Goal: Browse casually: Explore the website without a specific task or goal

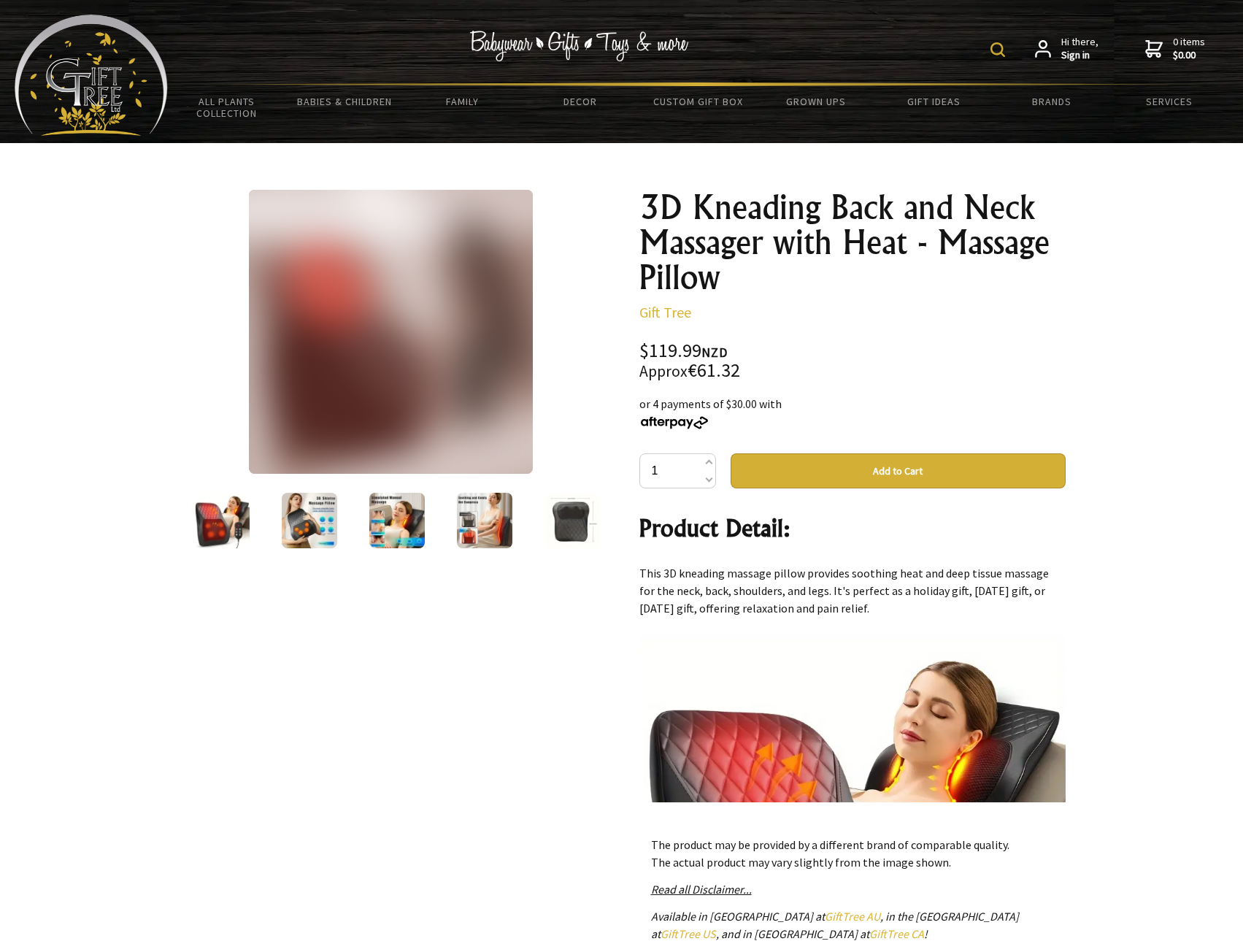
click at [400, 375] on img at bounding box center [391, 332] width 284 height 284
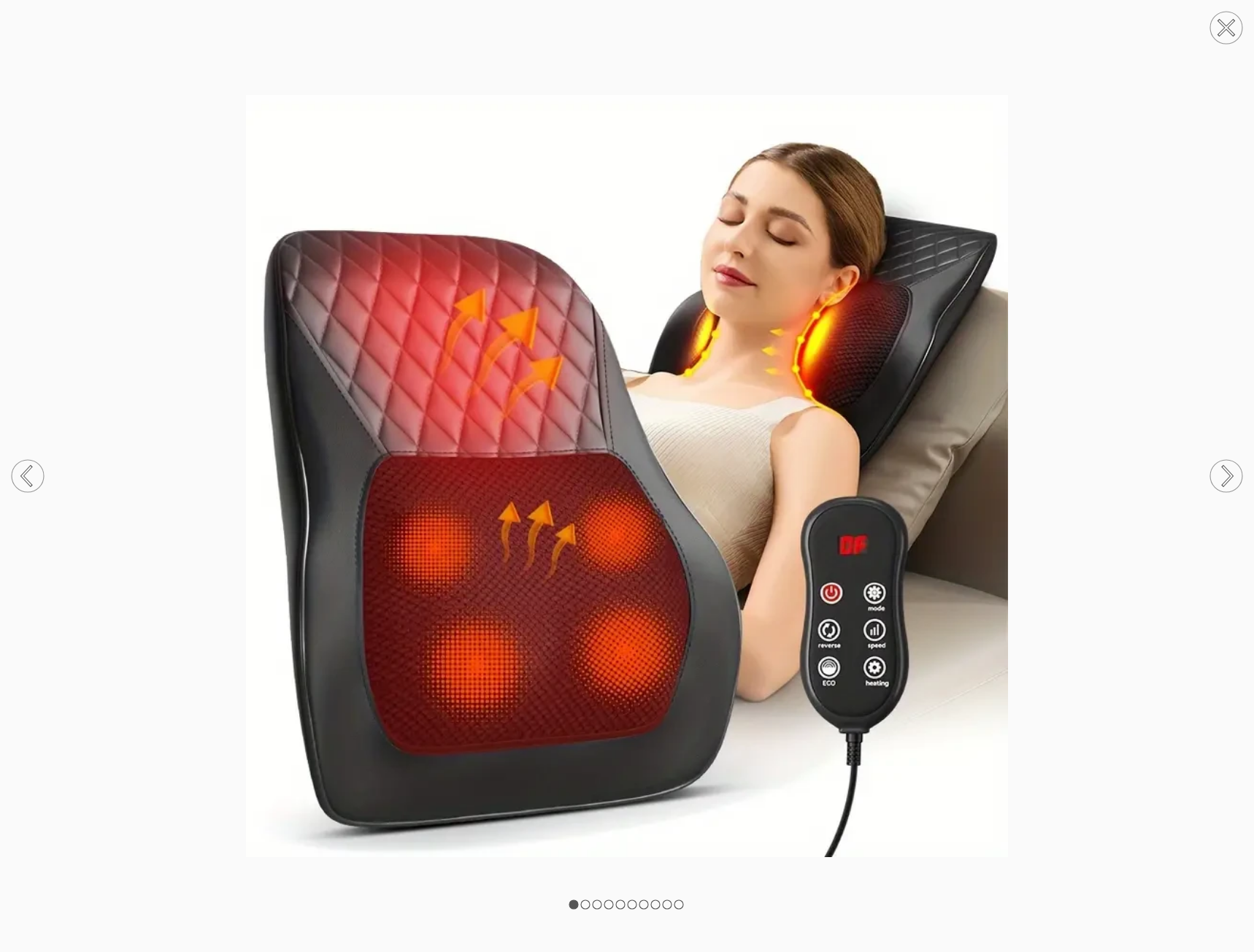
click at [1224, 461] on circle at bounding box center [1226, 476] width 32 height 32
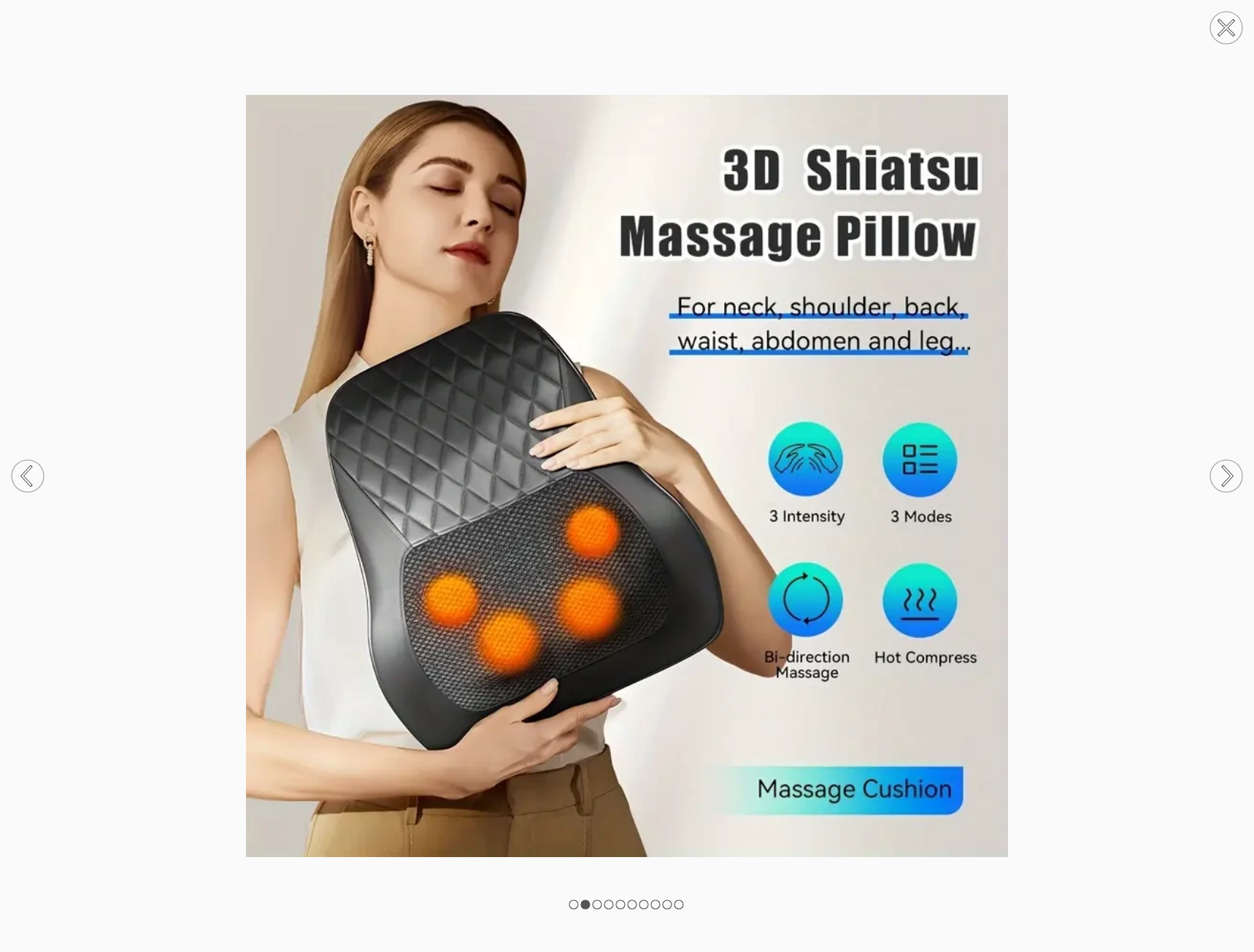
click at [43, 483] on icon at bounding box center [27, 476] width 56 height 77
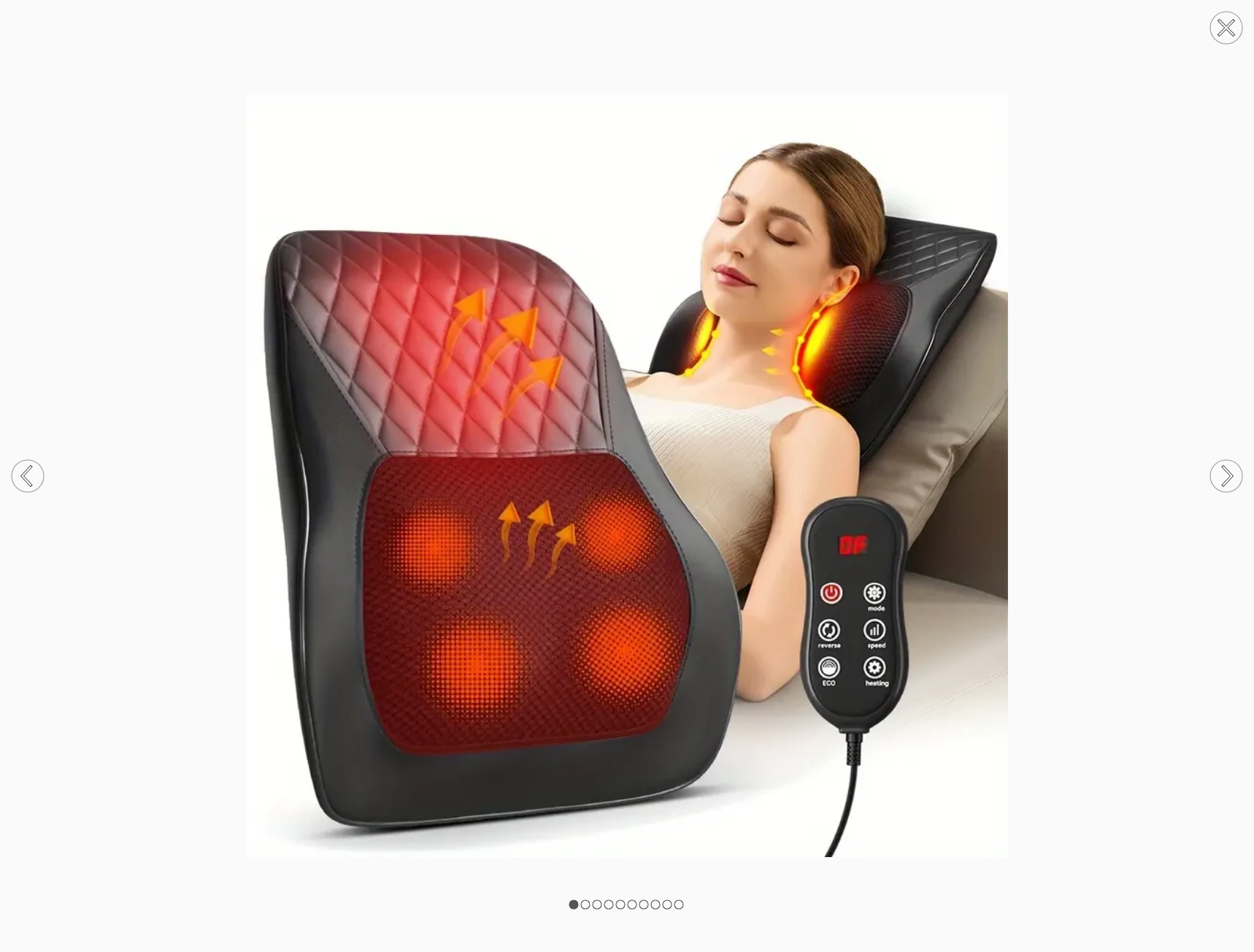
click at [1223, 474] on circle at bounding box center [1226, 476] width 32 height 32
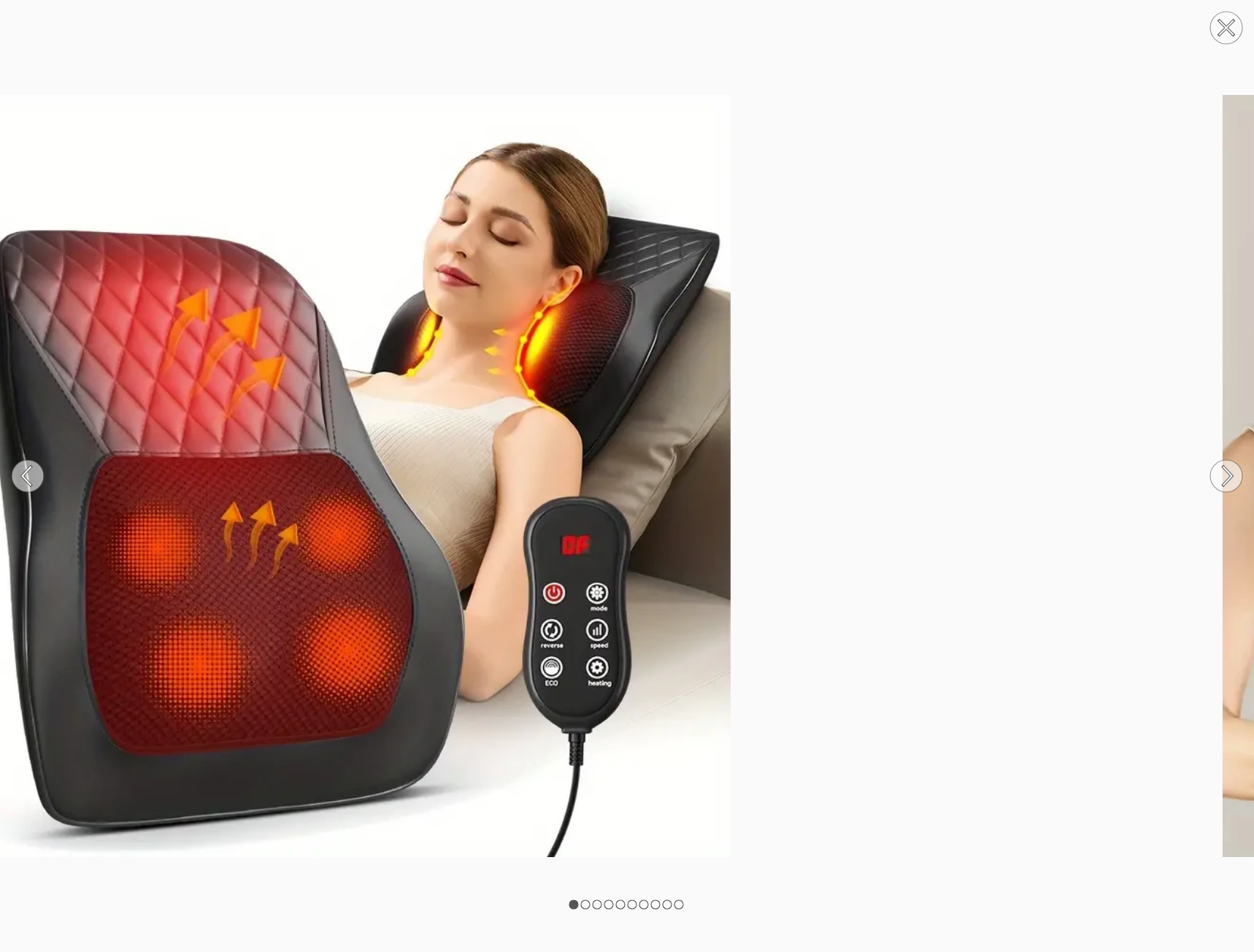
click at [1223, 474] on circle at bounding box center [1226, 476] width 32 height 32
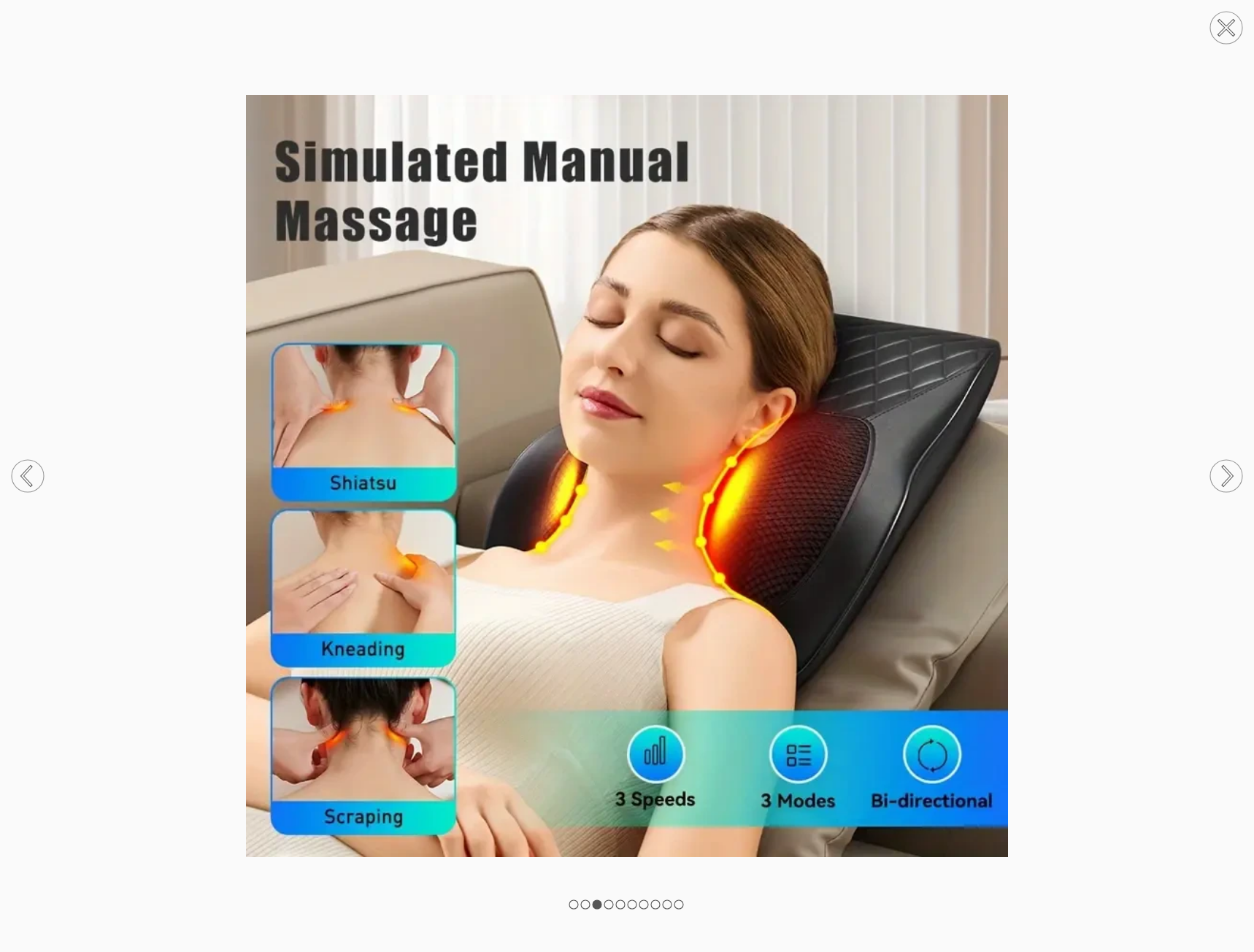
click at [1208, 484] on icon at bounding box center [1226, 476] width 56 height 77
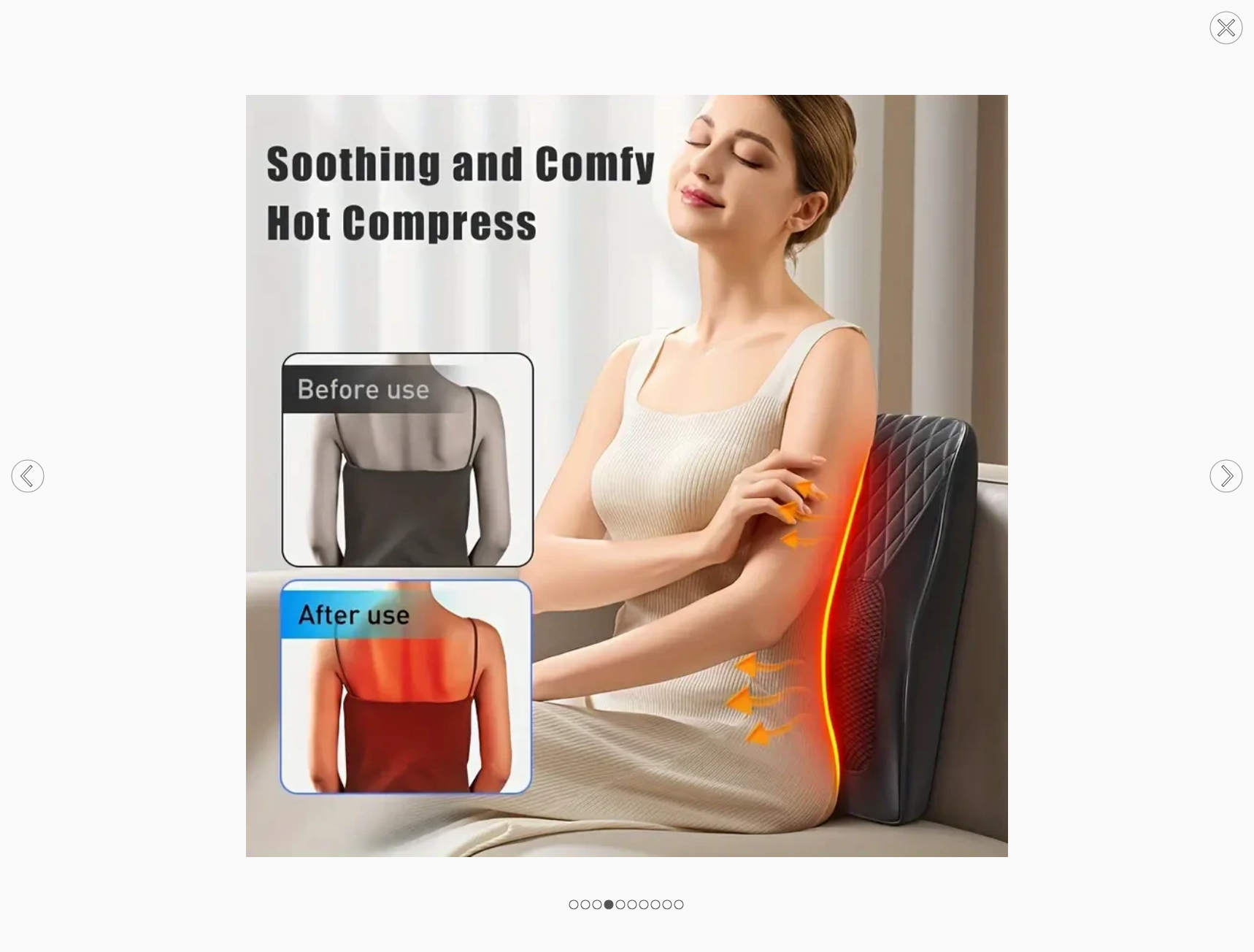
click at [1223, 478] on circle at bounding box center [1226, 476] width 32 height 32
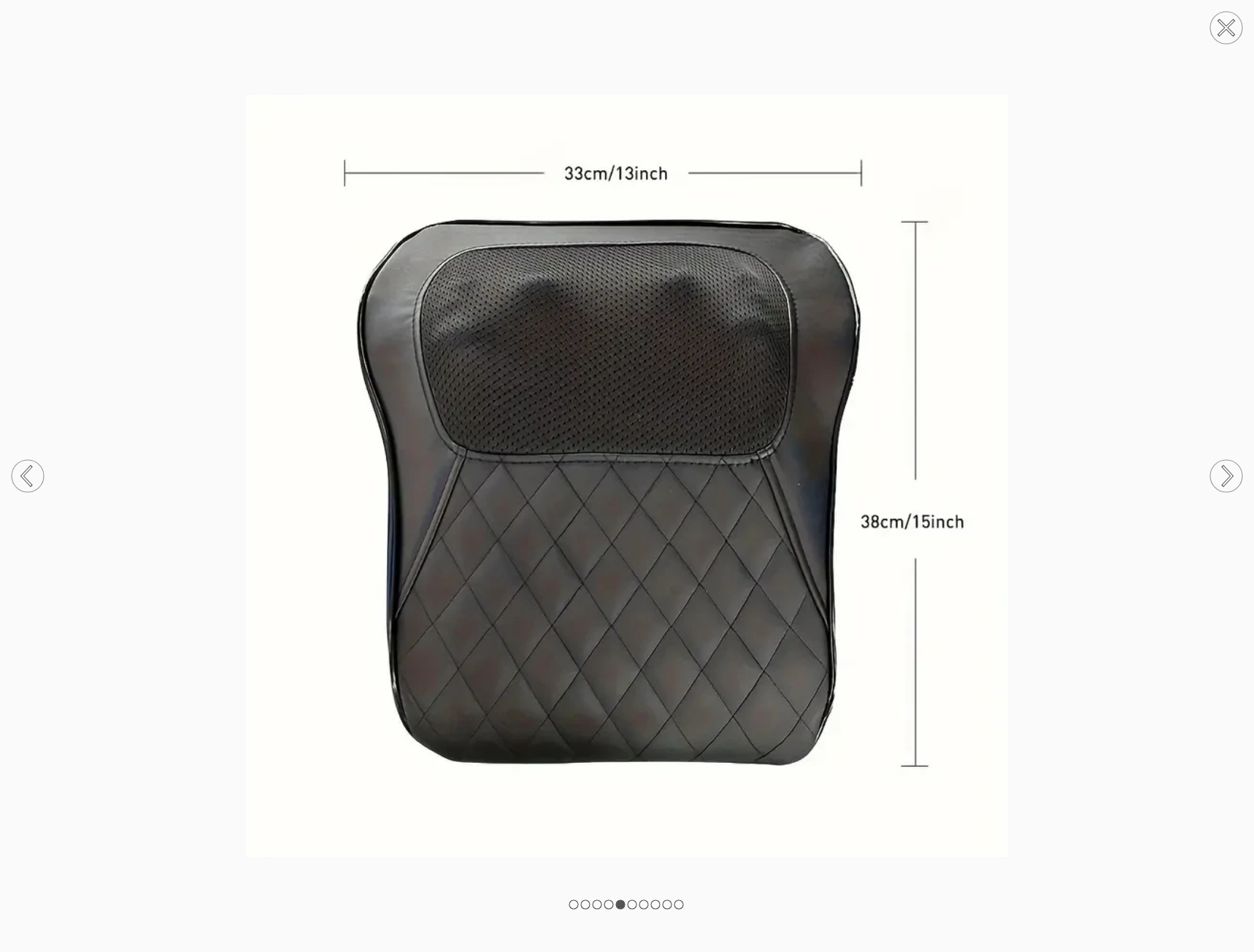
click at [1223, 478] on circle at bounding box center [1226, 476] width 32 height 32
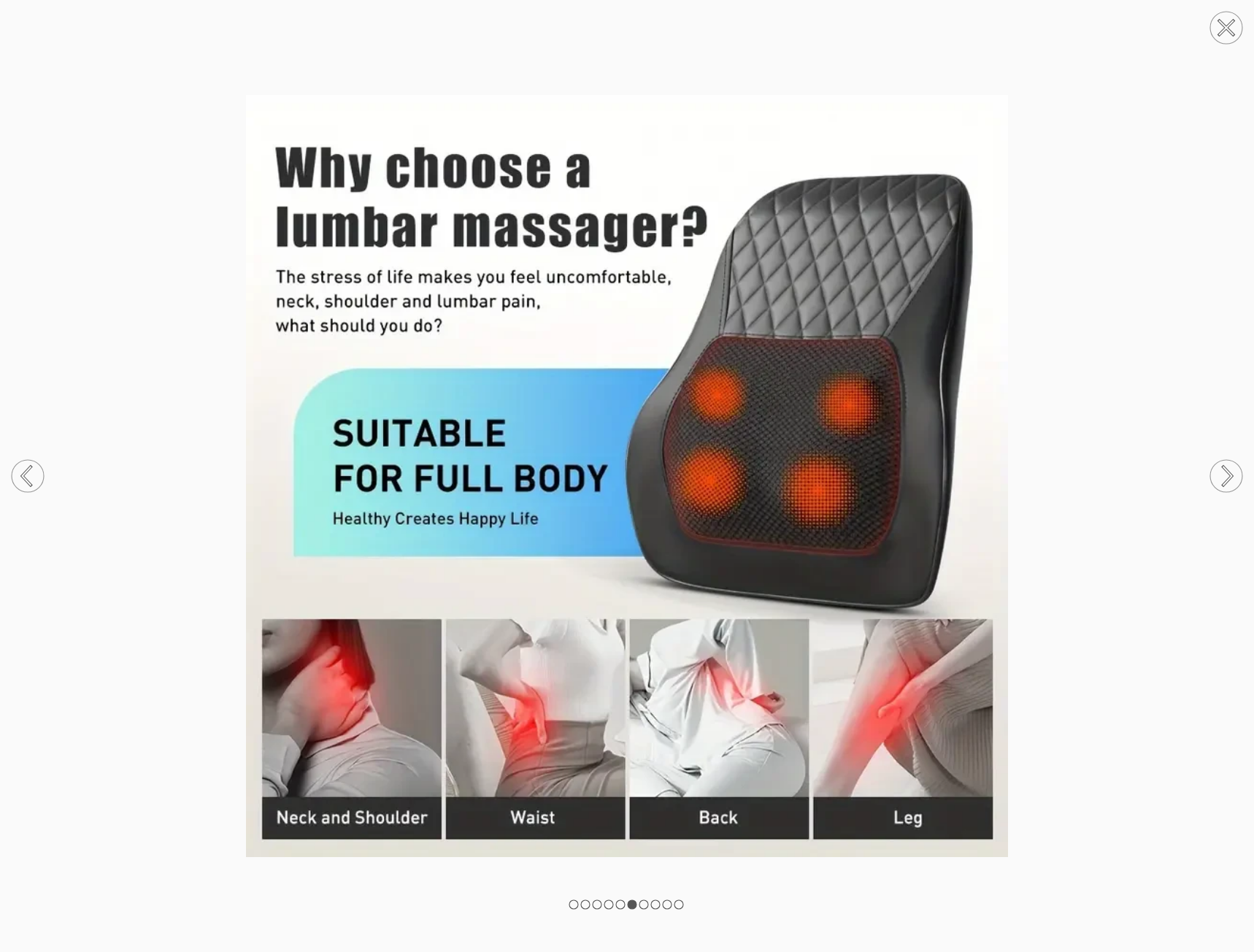
click at [1223, 478] on circle at bounding box center [1226, 476] width 32 height 32
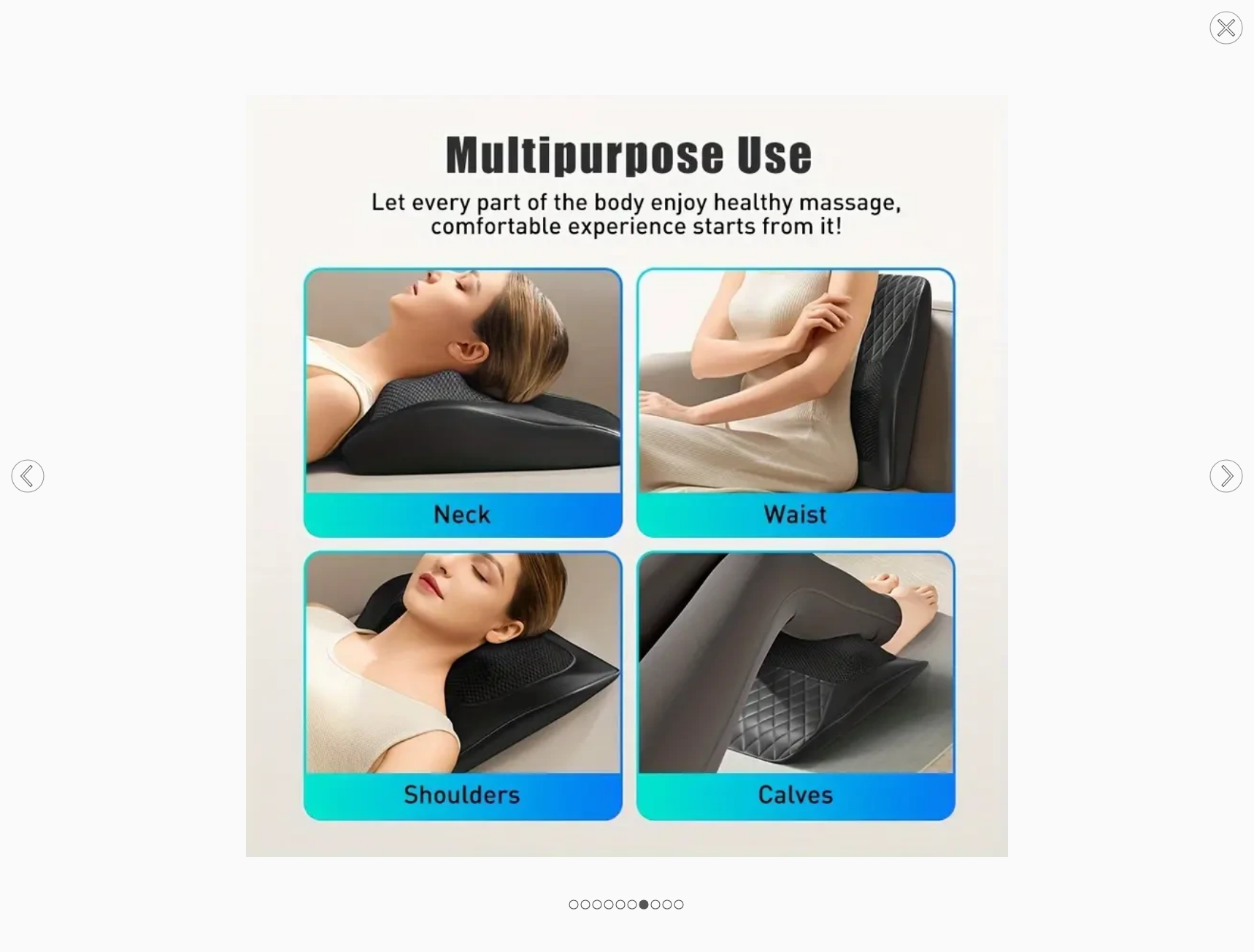
click at [1223, 478] on circle at bounding box center [1226, 476] width 32 height 32
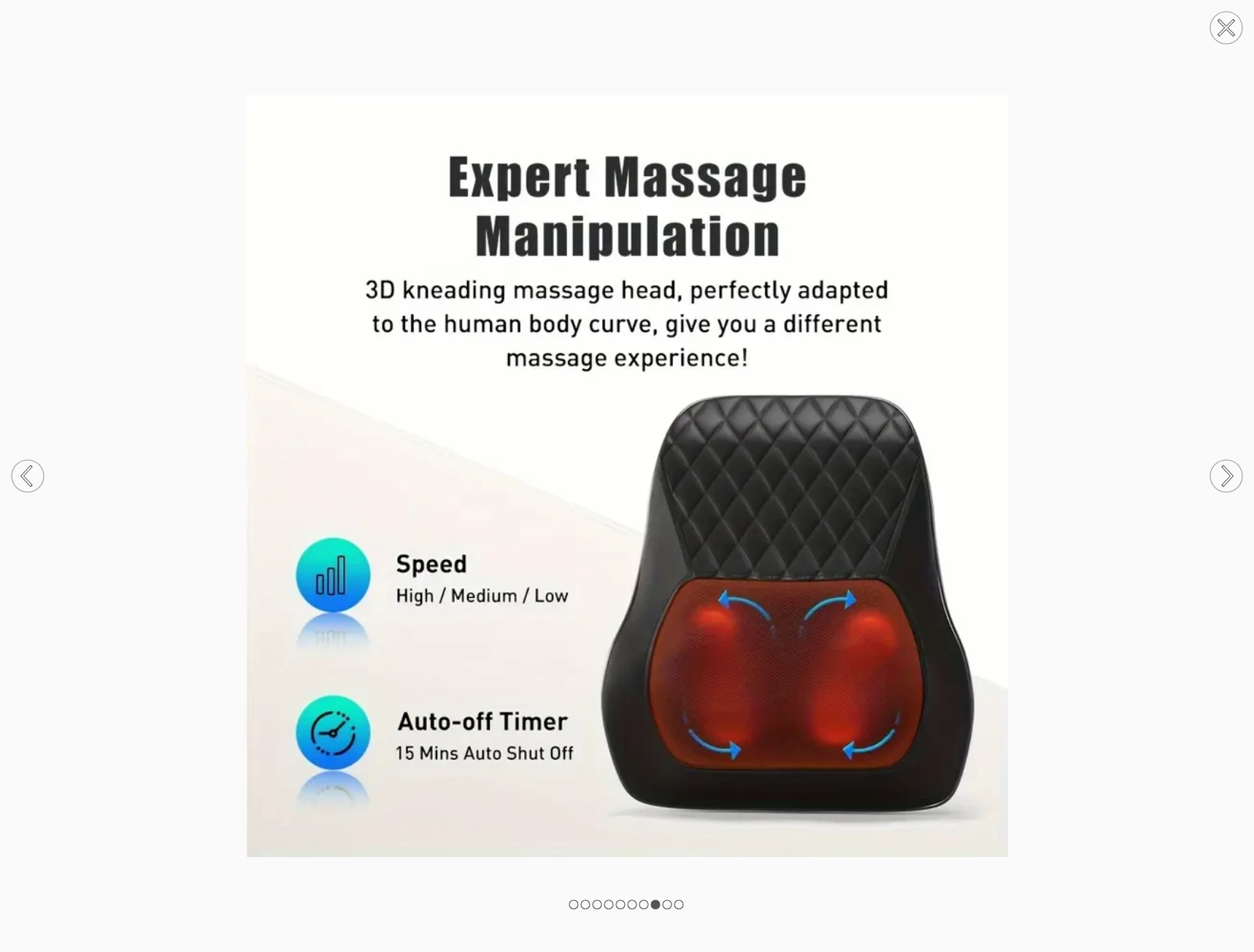
click at [23, 494] on icon at bounding box center [27, 476] width 56 height 77
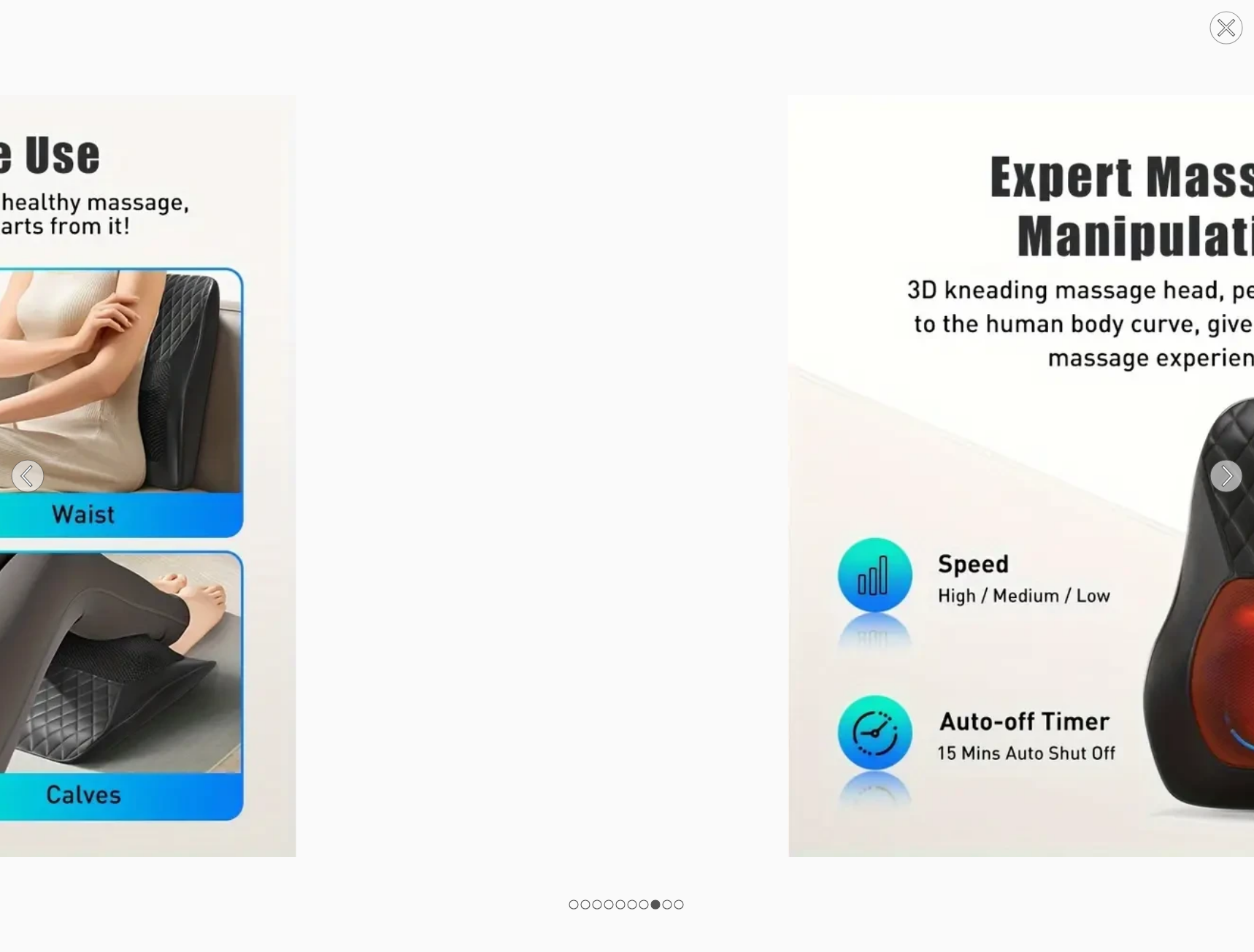
click at [25, 482] on circle at bounding box center [27, 476] width 32 height 32
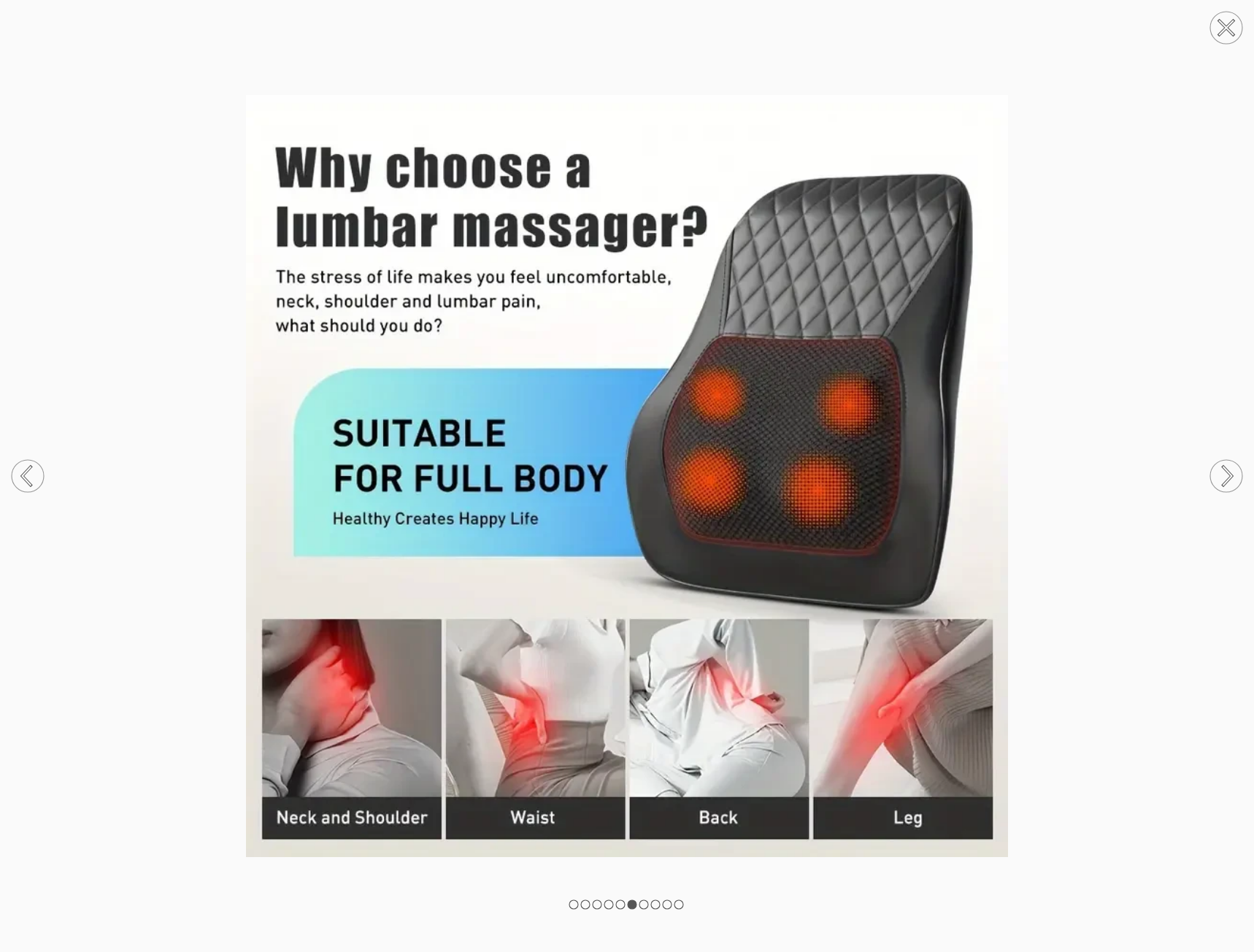
click at [1235, 464] on circle at bounding box center [1226, 476] width 32 height 32
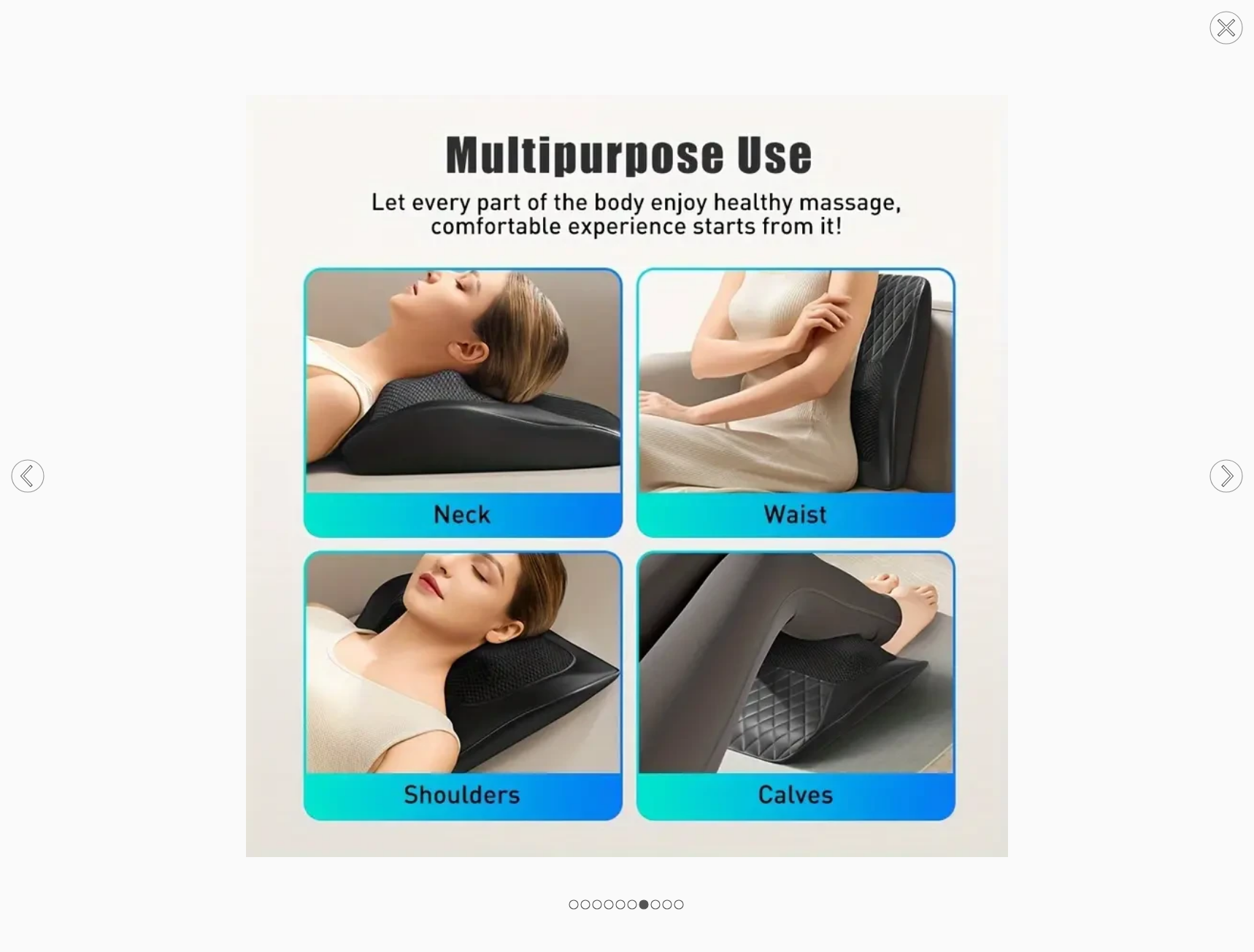
click at [19, 470] on circle at bounding box center [27, 476] width 32 height 32
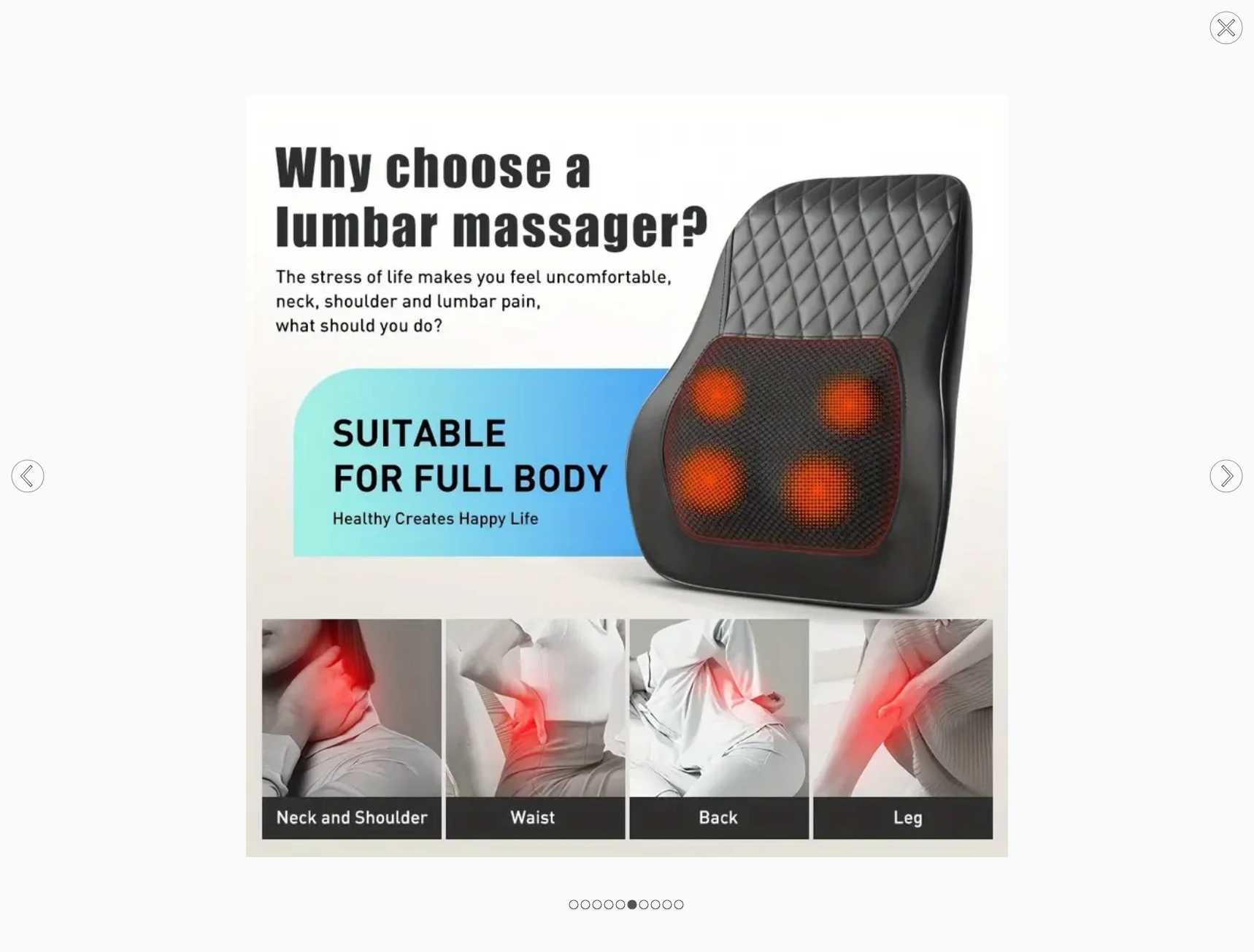
click at [1222, 476] on circle at bounding box center [1226, 476] width 32 height 32
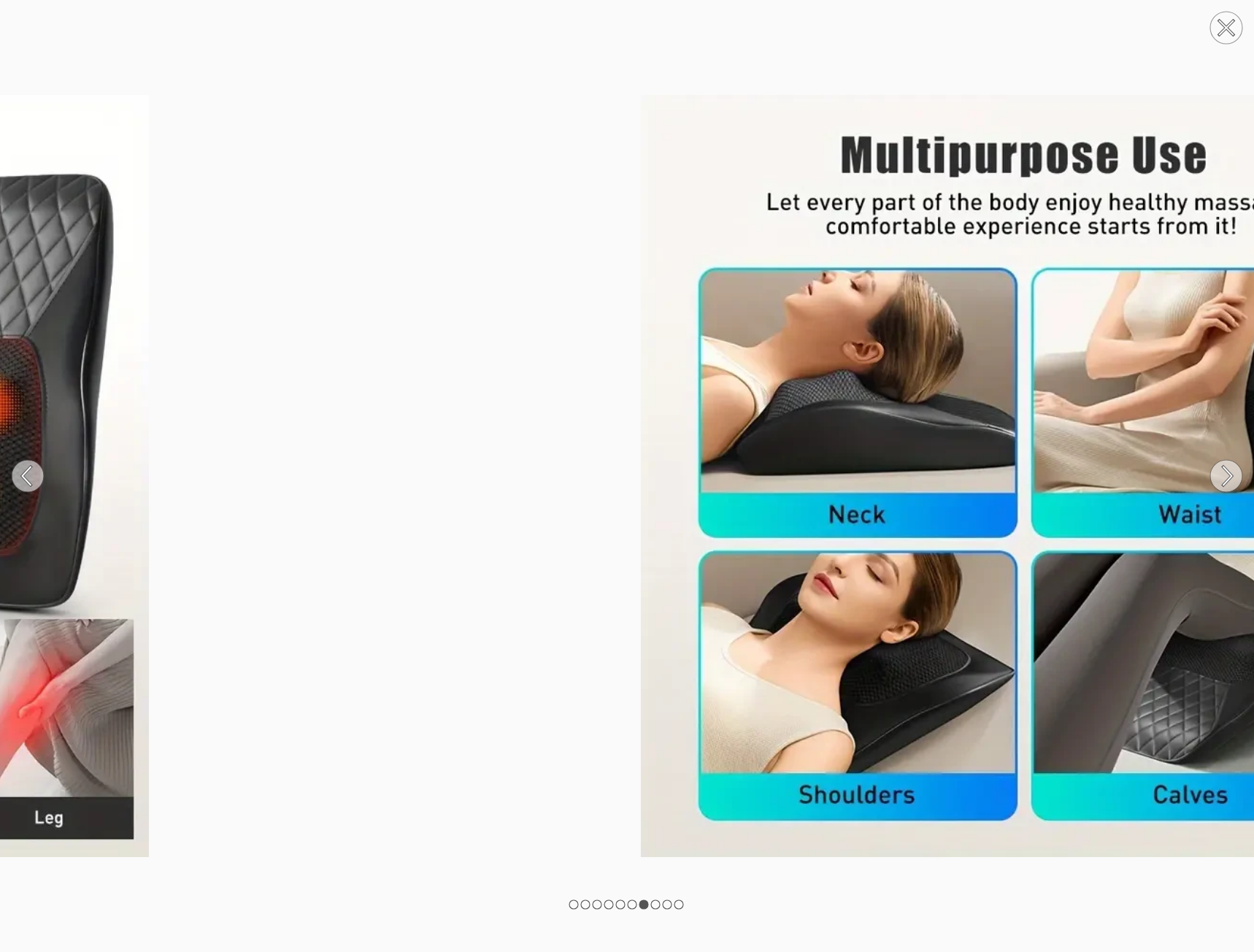
click at [1225, 476] on circle at bounding box center [1226, 476] width 32 height 32
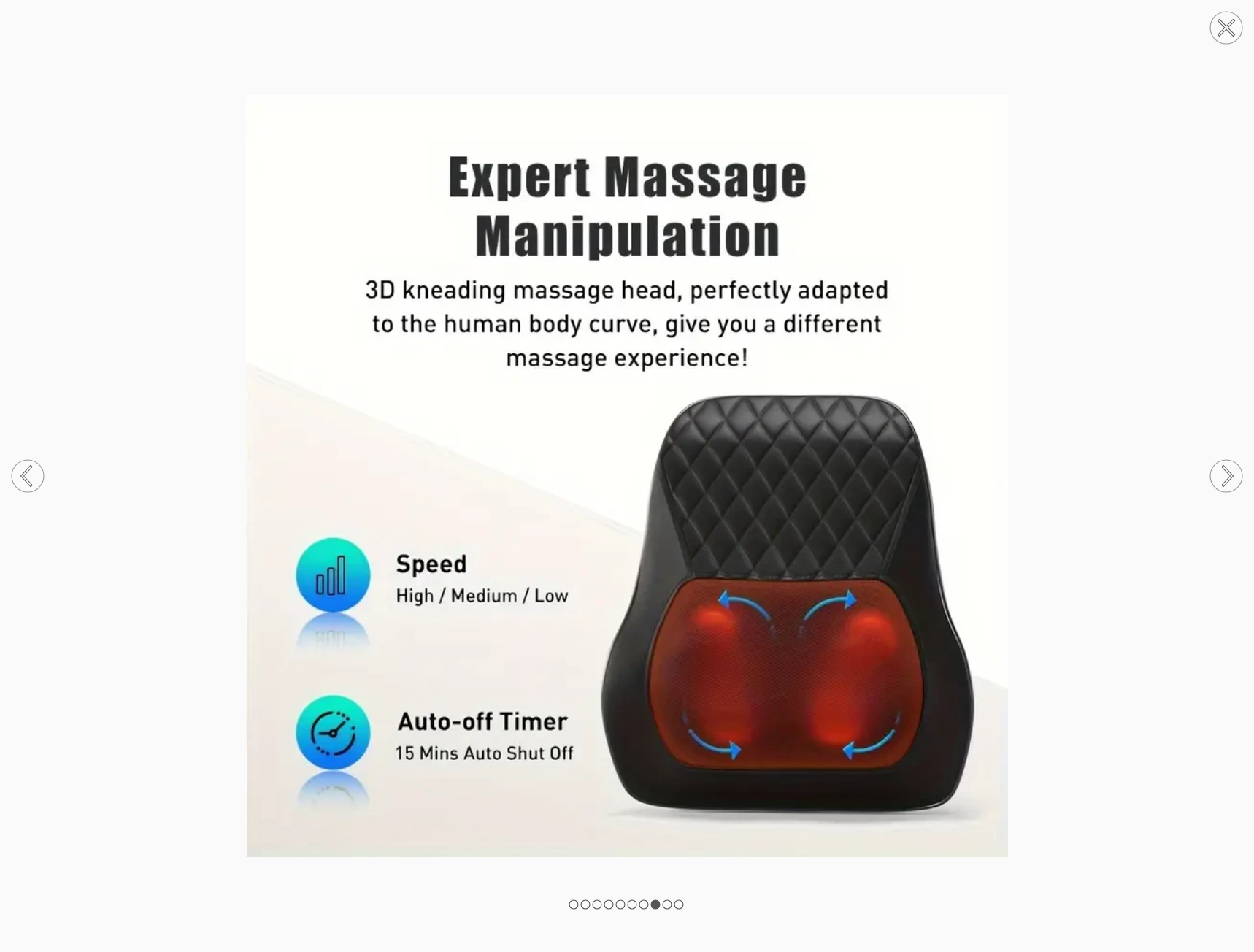
click at [1225, 476] on circle at bounding box center [1226, 476] width 32 height 32
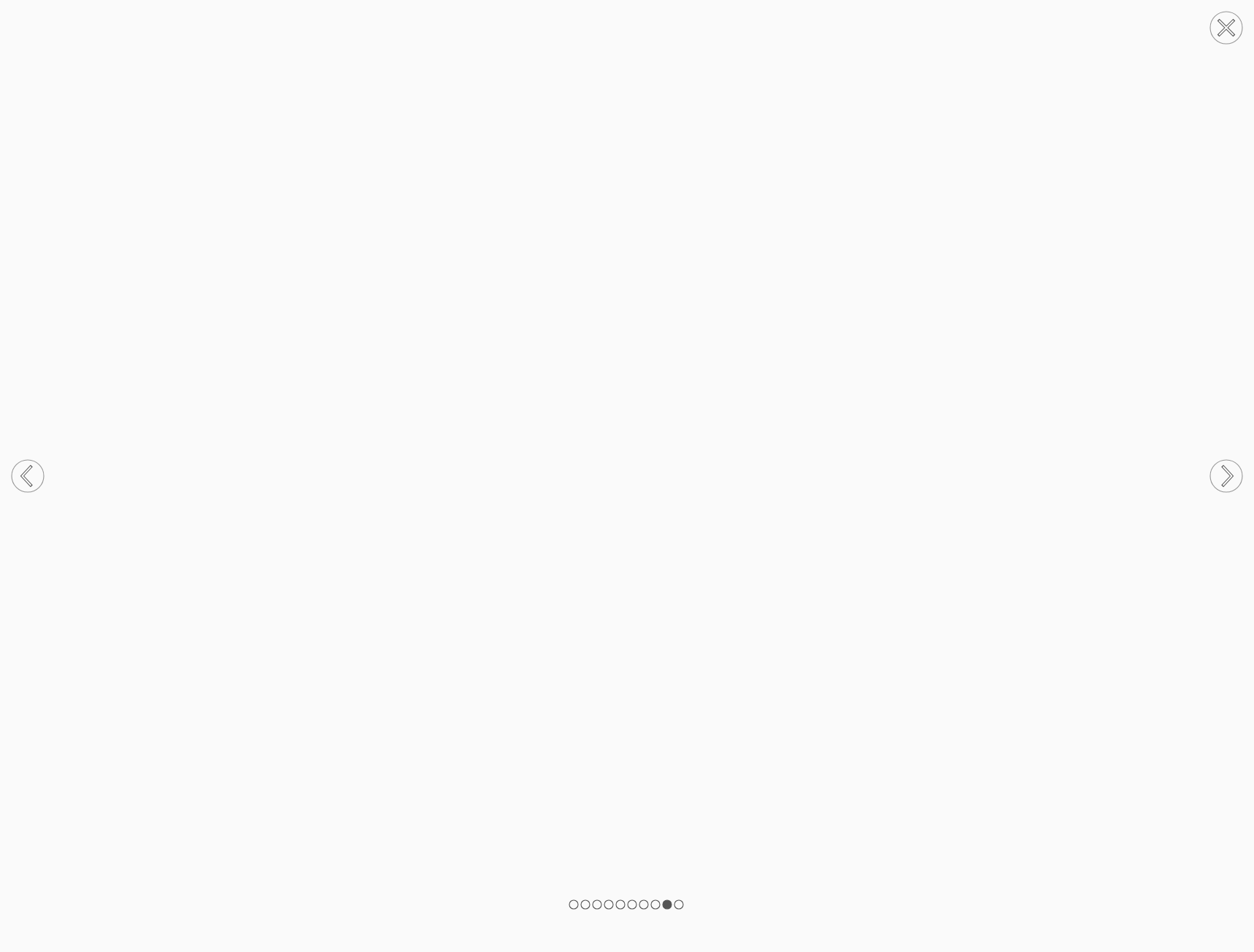
click at [1225, 476] on circle at bounding box center [1226, 476] width 32 height 32
